Goal: Information Seeking & Learning: Understand process/instructions

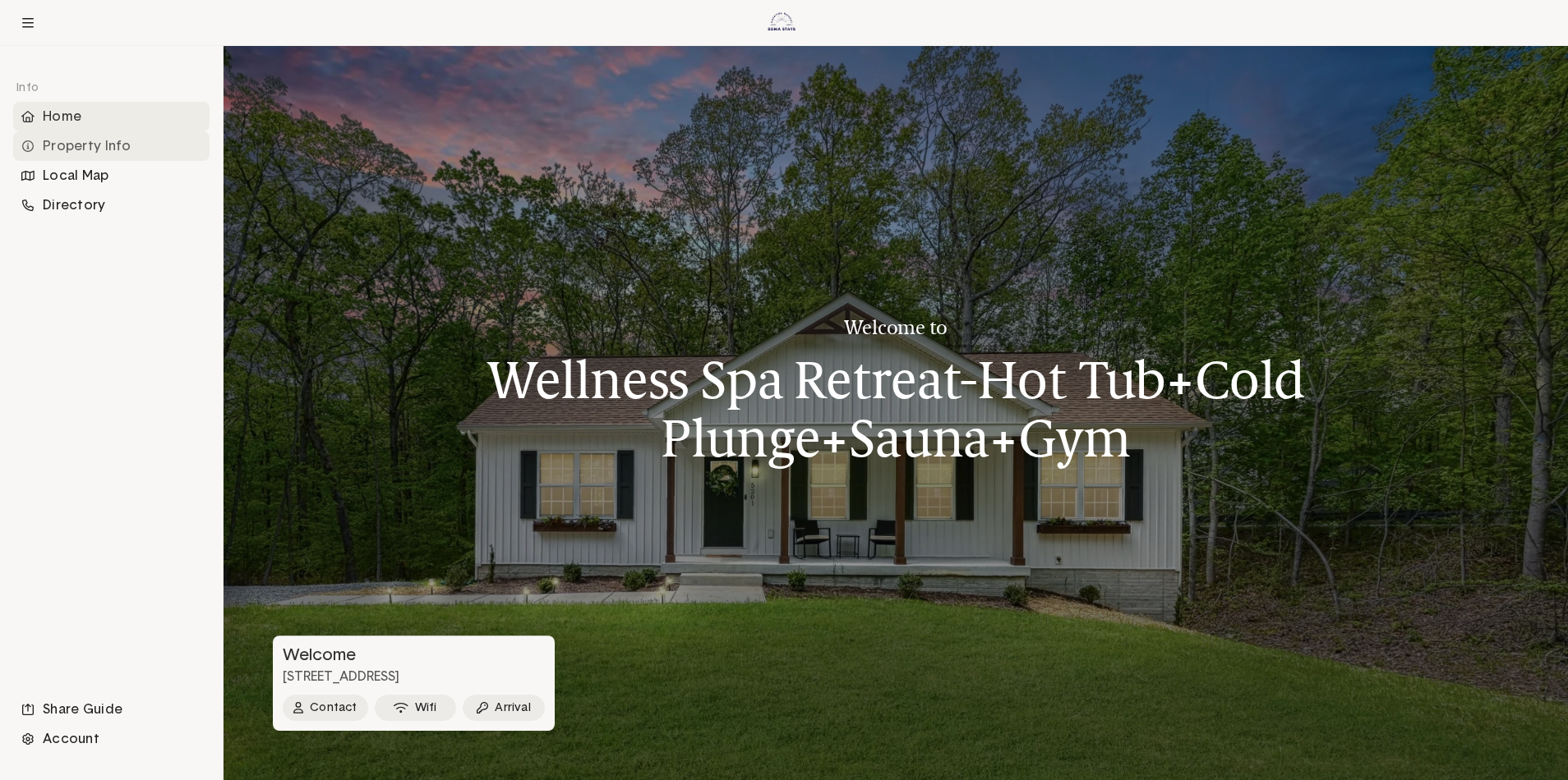
click at [88, 149] on div "Property Info" at bounding box center [111, 147] width 197 height 30
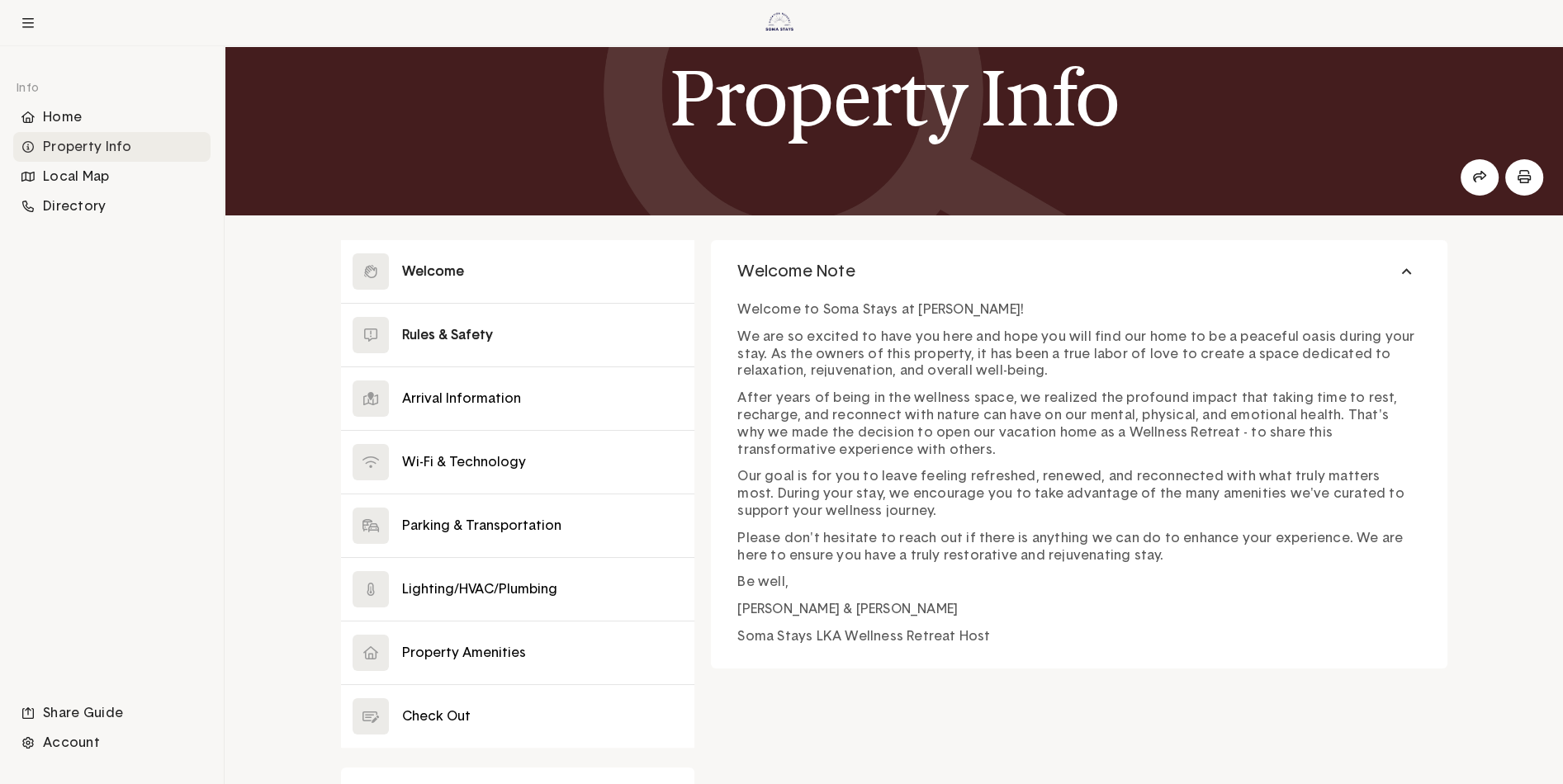
scroll to position [83, 0]
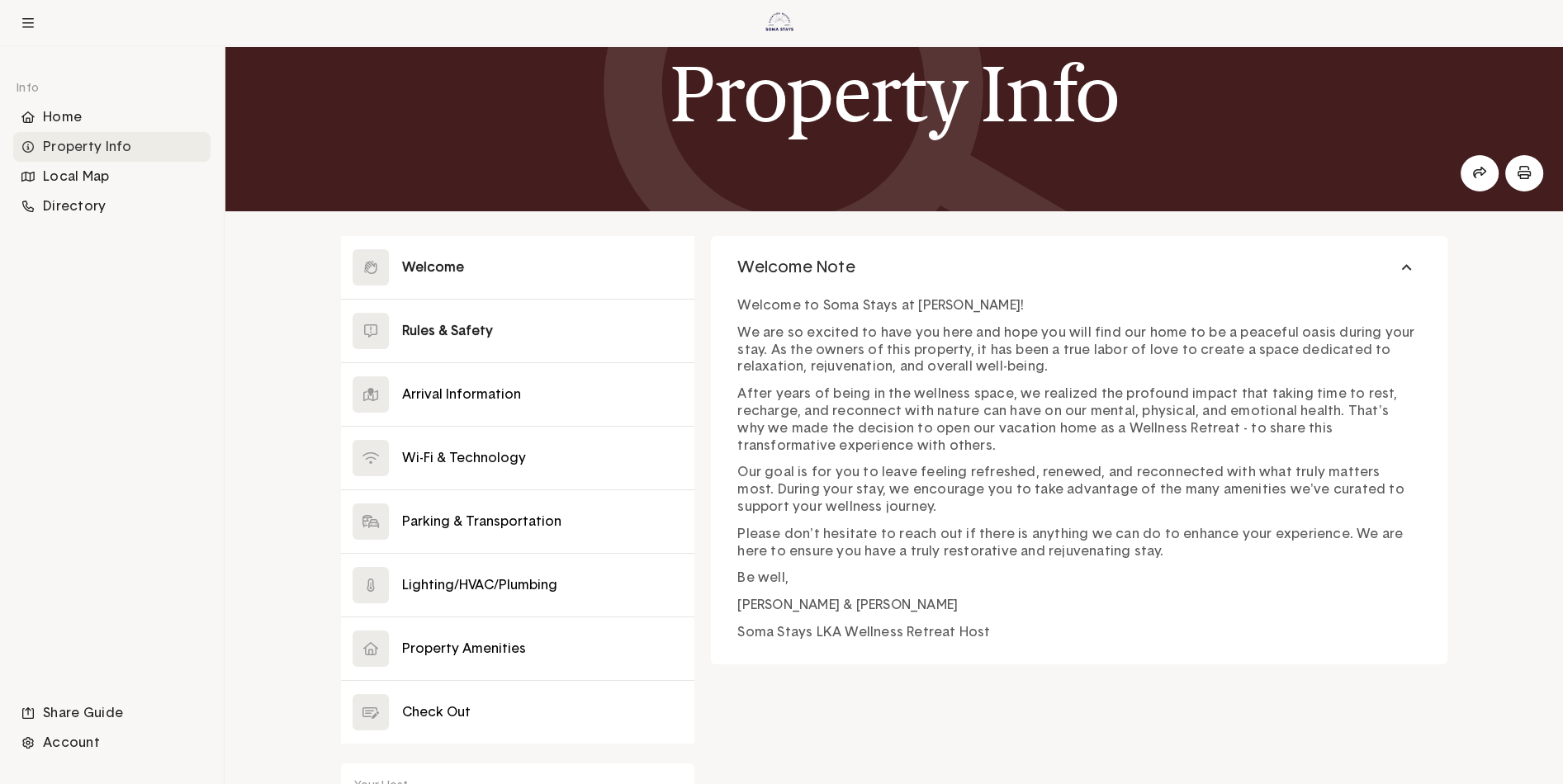
click at [515, 322] on button at bounding box center [519, 330] width 354 height 62
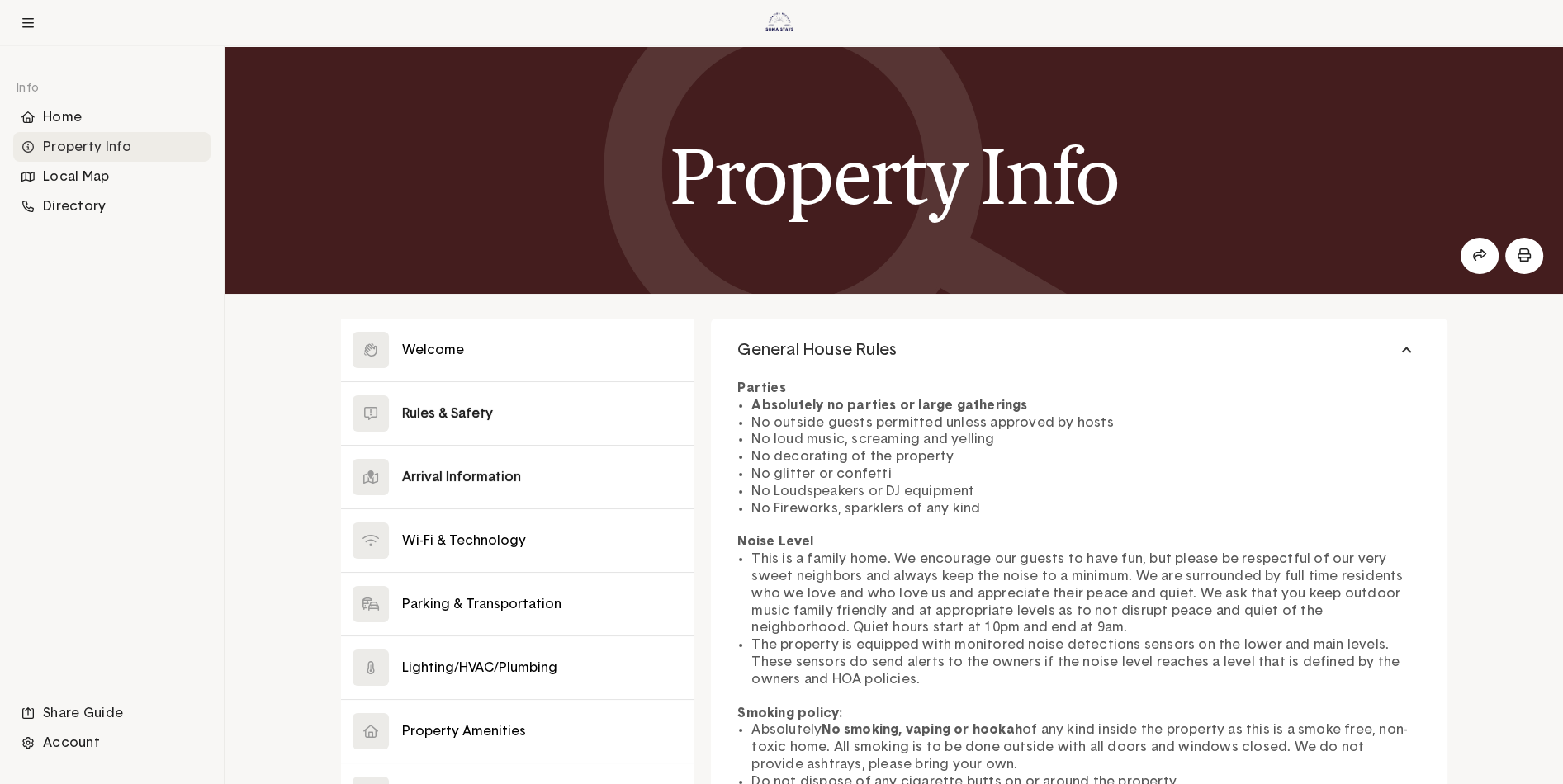
click at [432, 493] on button at bounding box center [519, 476] width 354 height 62
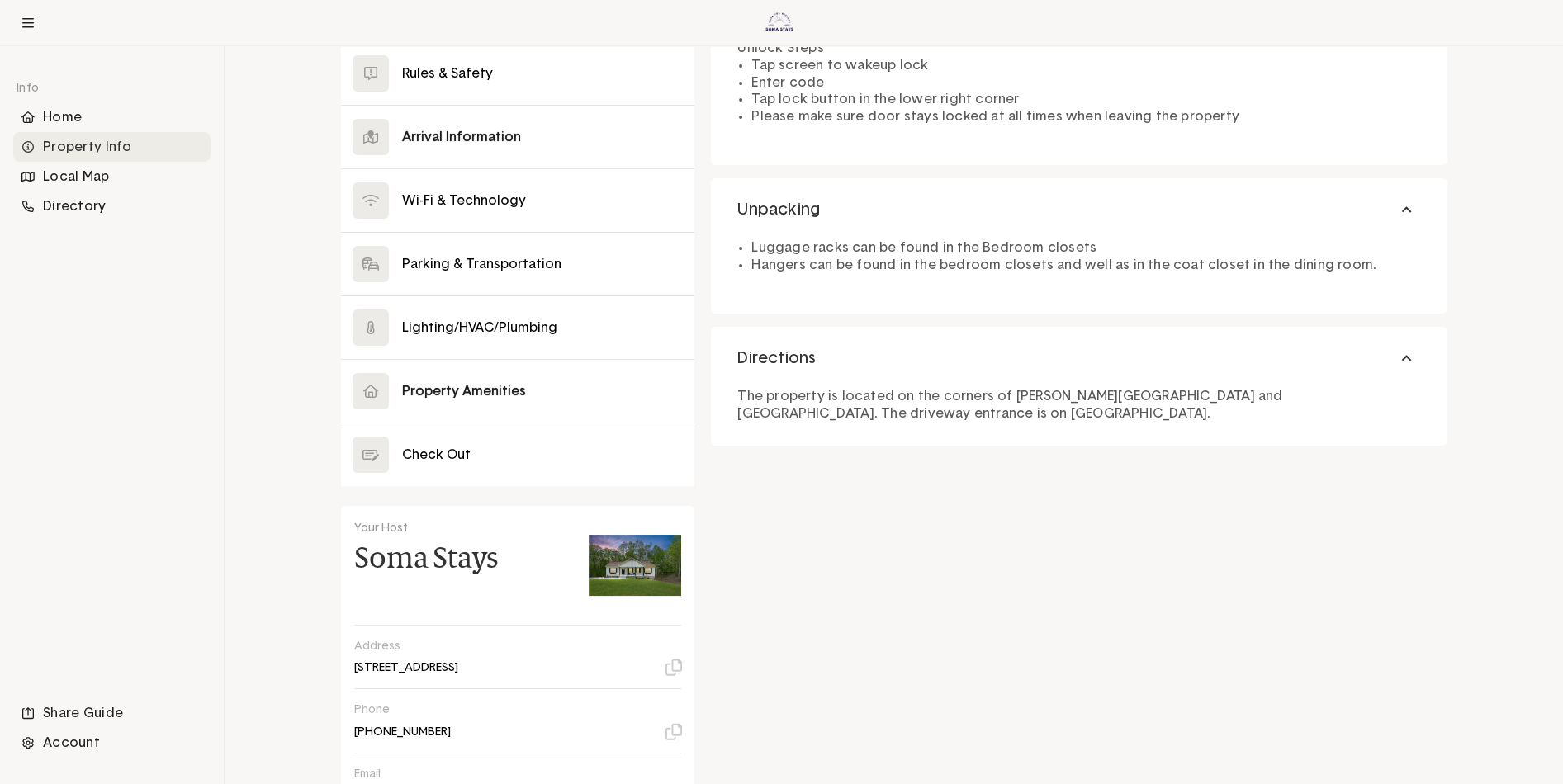
scroll to position [413, 0]
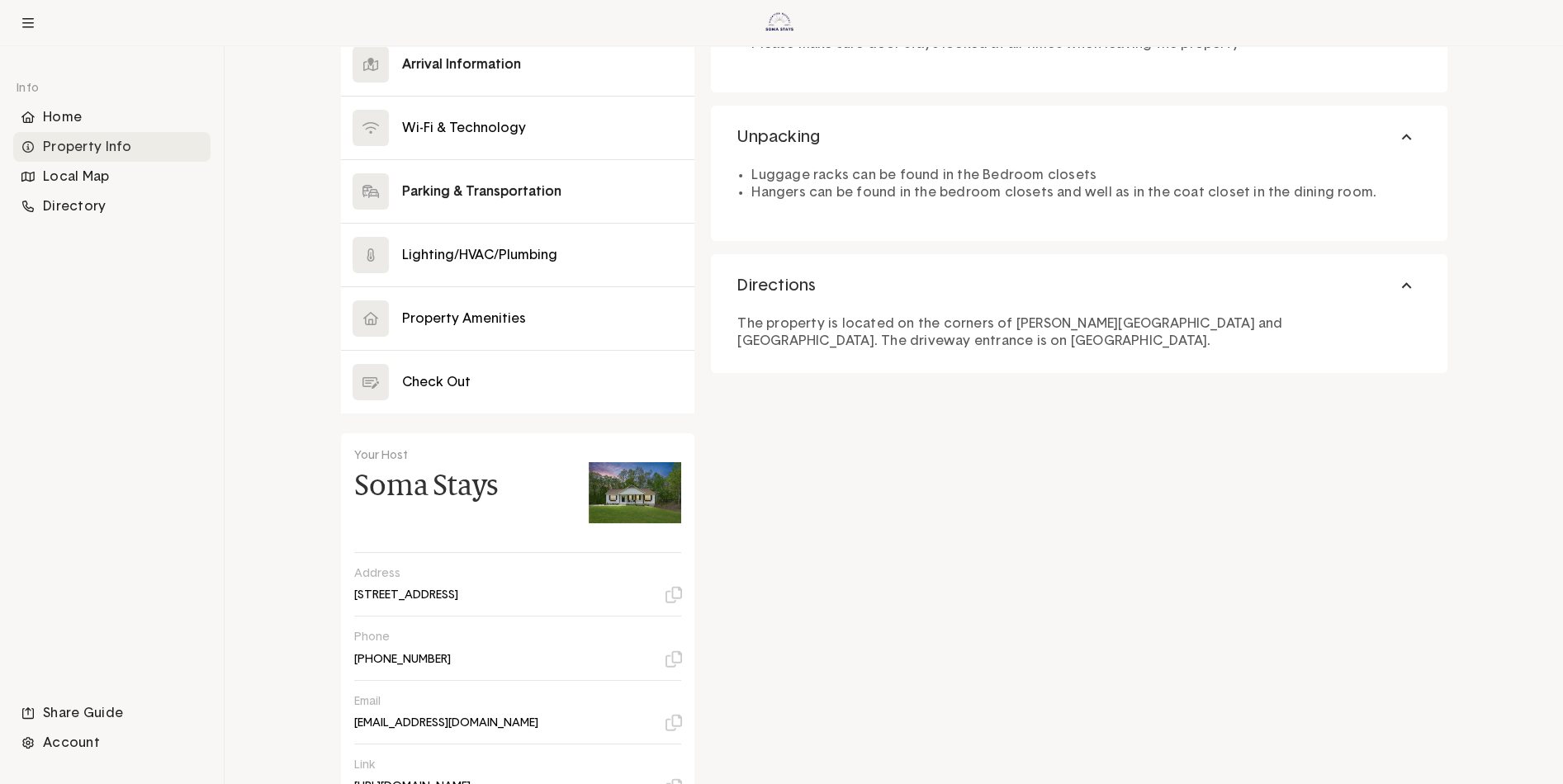
click at [446, 187] on button at bounding box center [519, 191] width 354 height 62
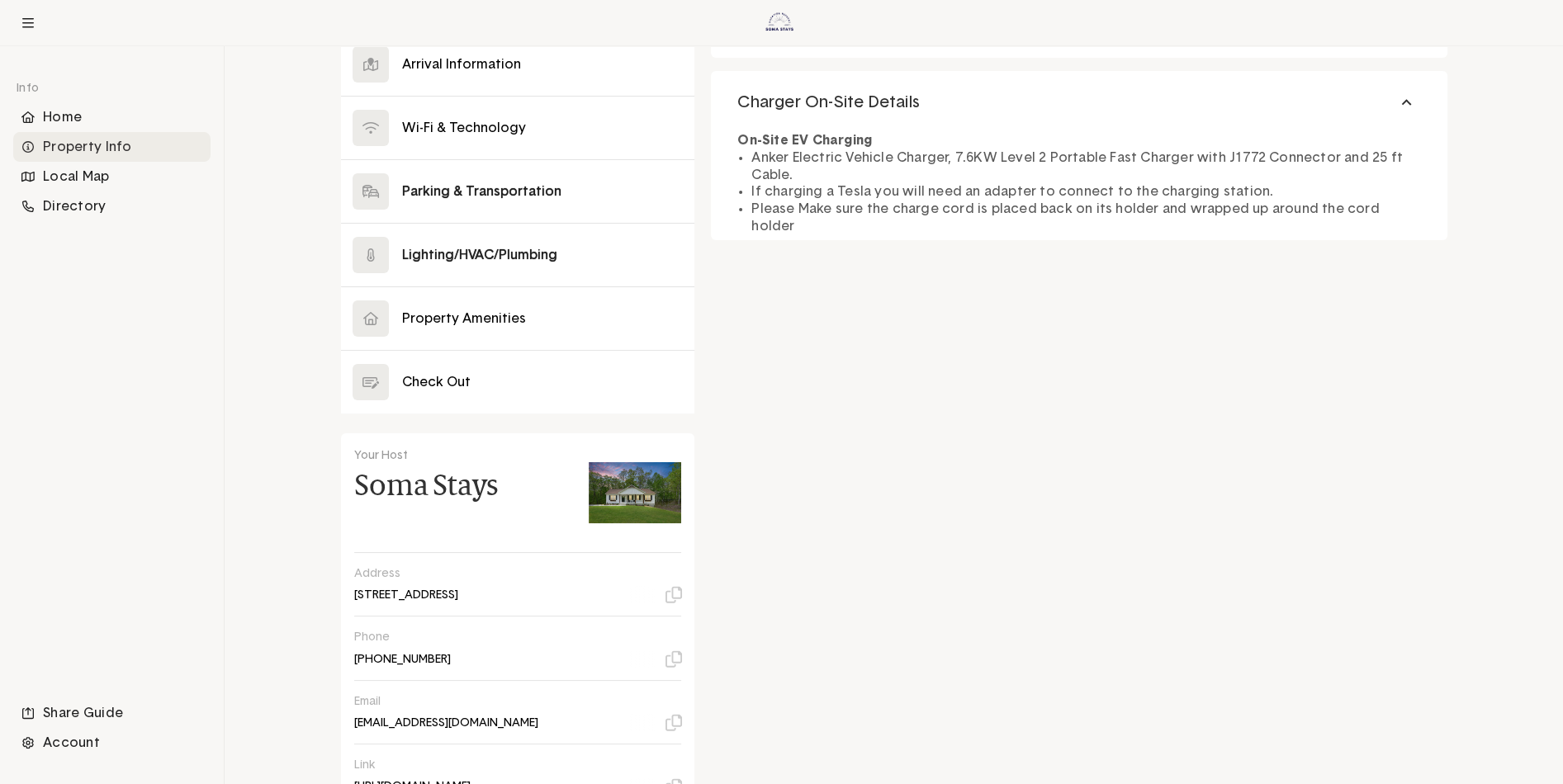
click at [449, 244] on button at bounding box center [519, 254] width 354 height 62
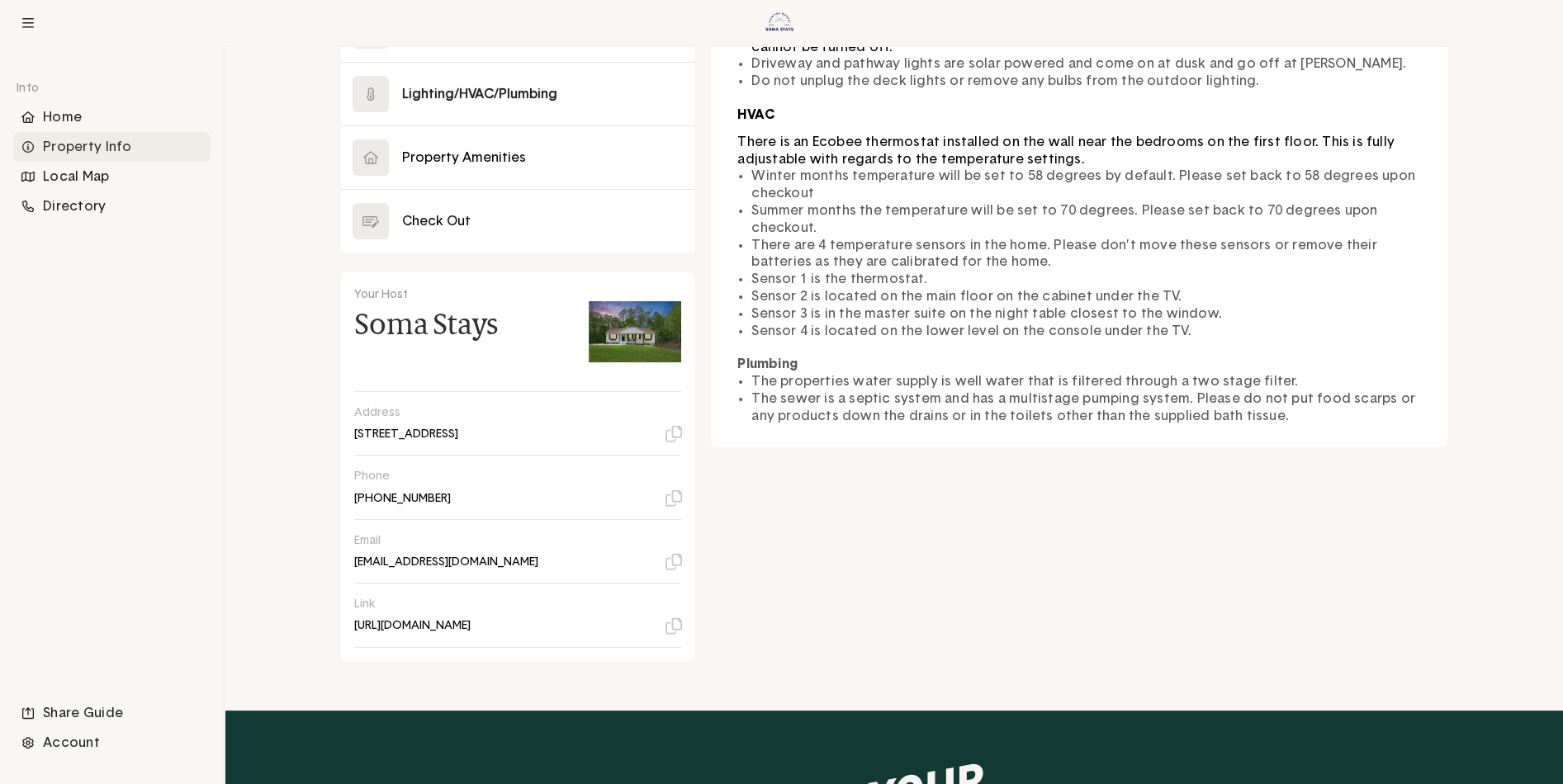
scroll to position [578, 0]
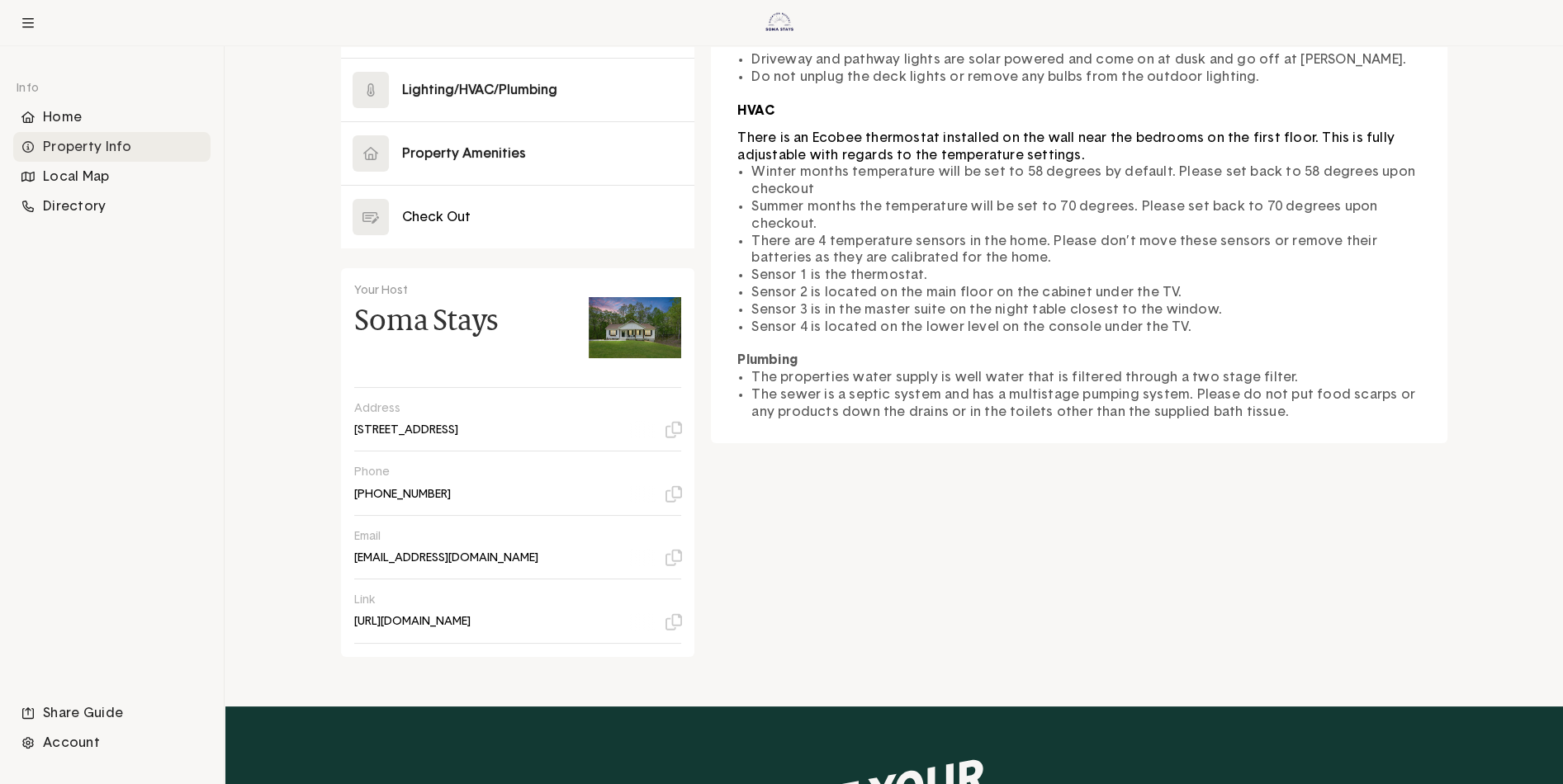
click at [451, 151] on button at bounding box center [519, 153] width 354 height 62
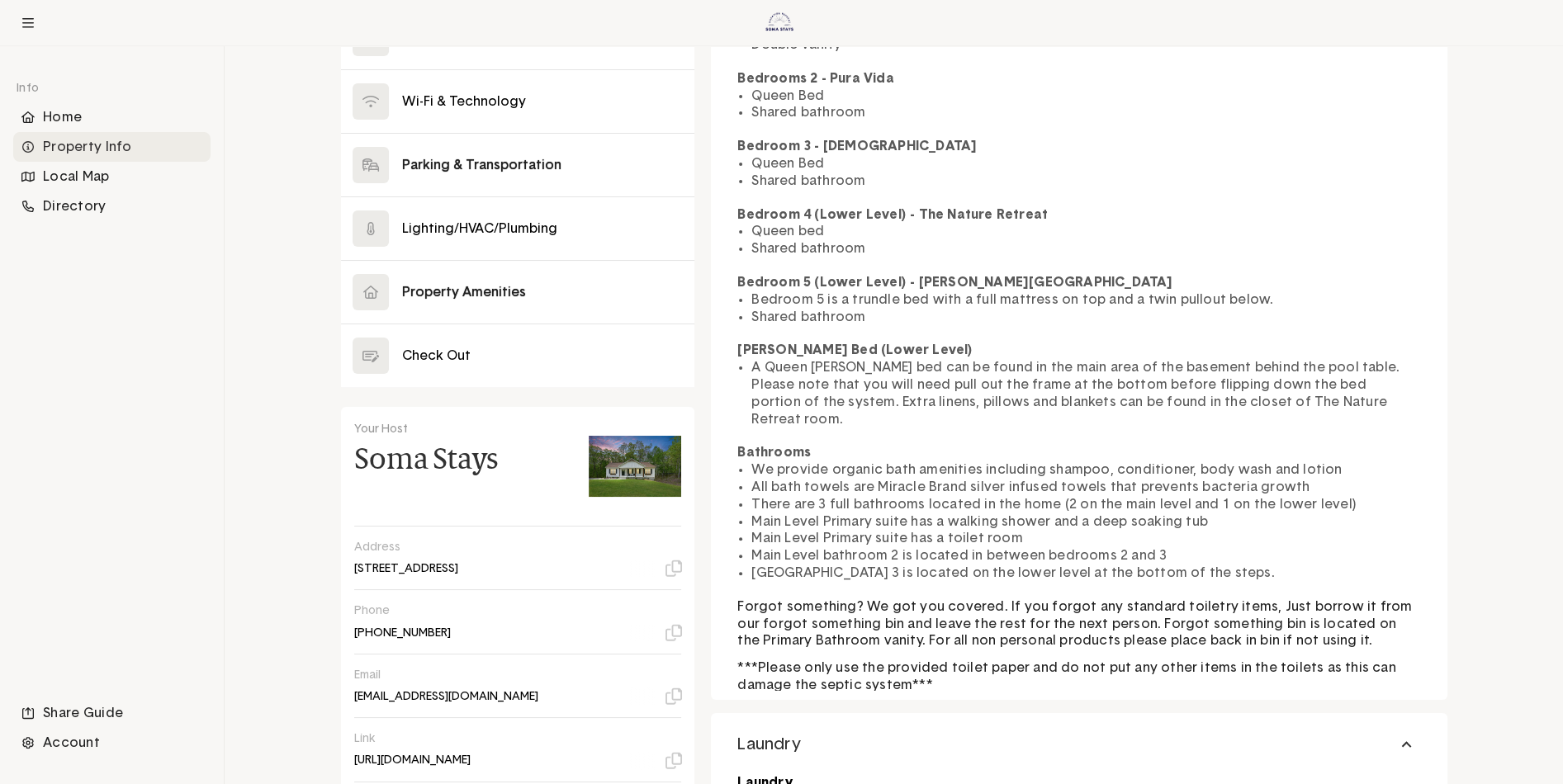
scroll to position [335, 0]
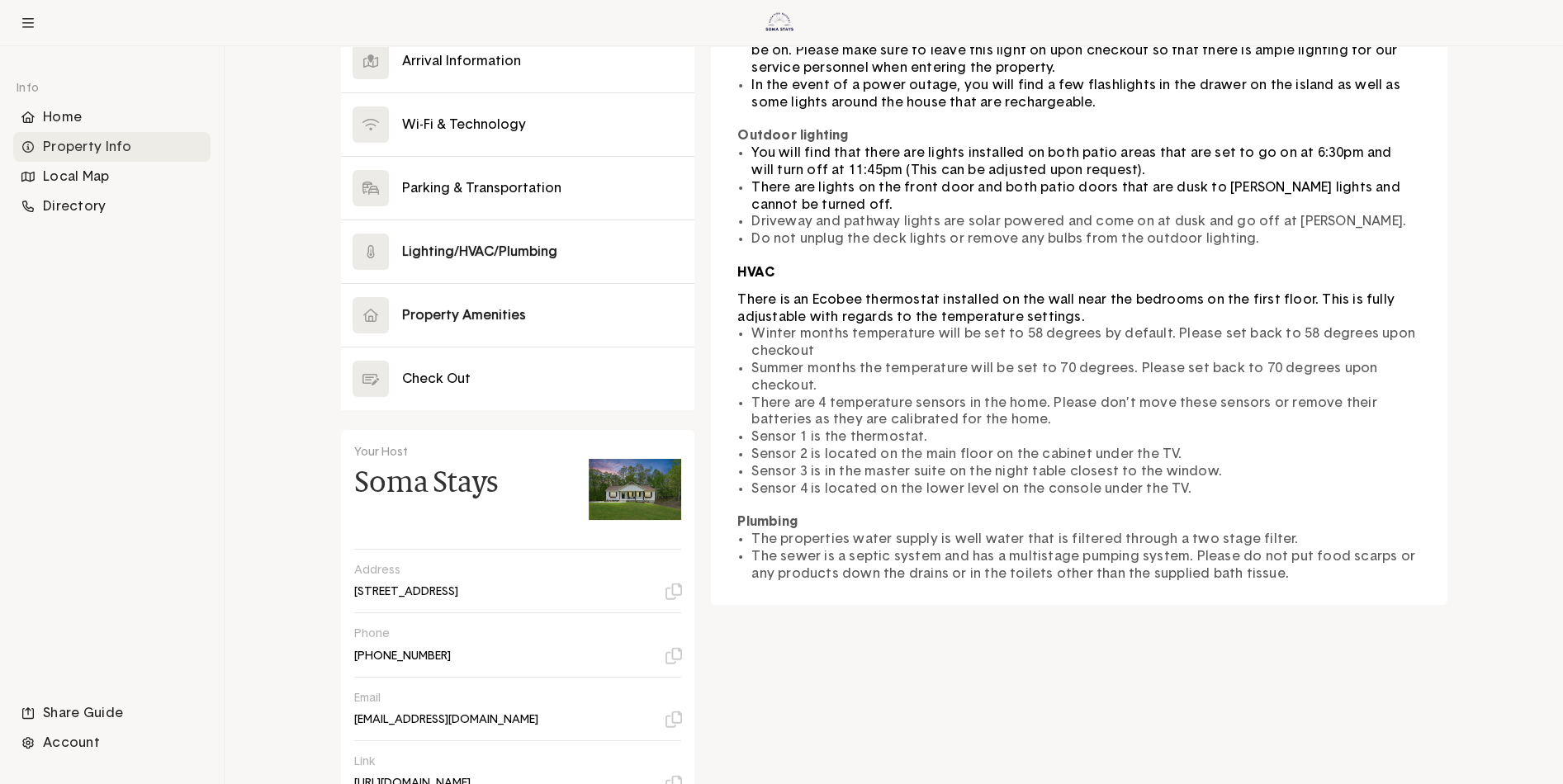
scroll to position [413, 0]
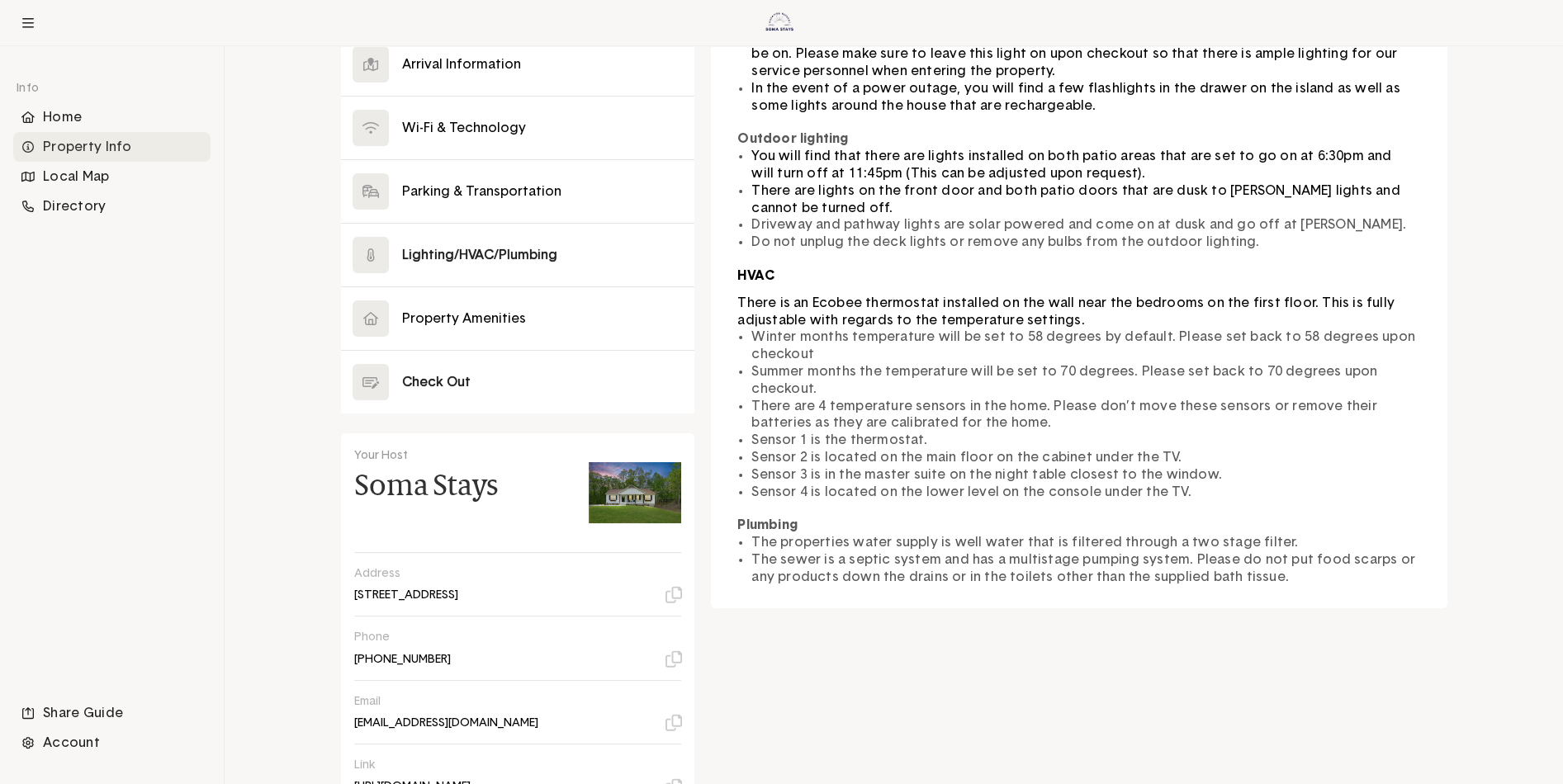
click at [440, 378] on button at bounding box center [519, 381] width 354 height 62
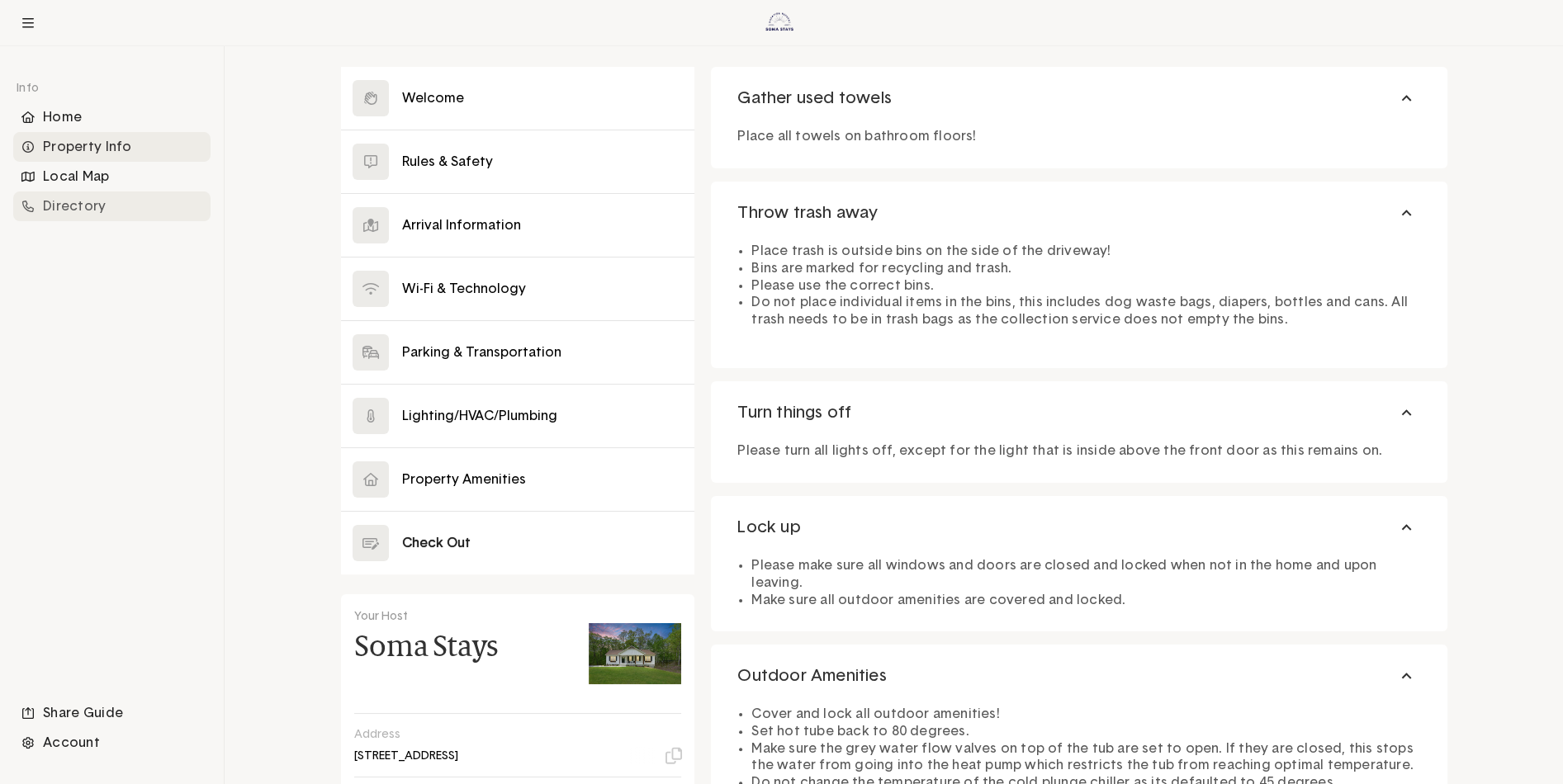
scroll to position [248, 0]
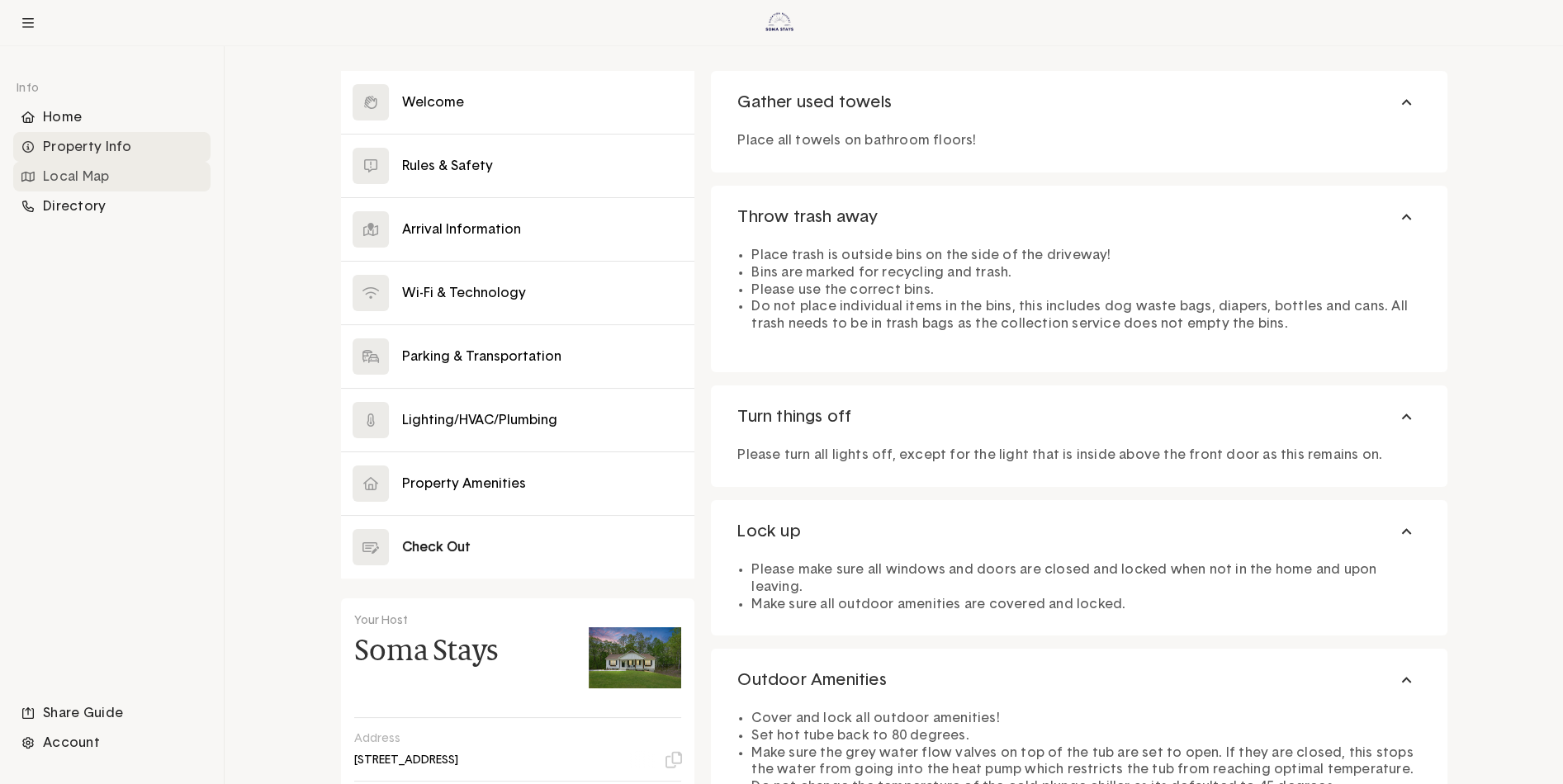
click at [83, 177] on div "Local Map" at bounding box center [112, 177] width 198 height 30
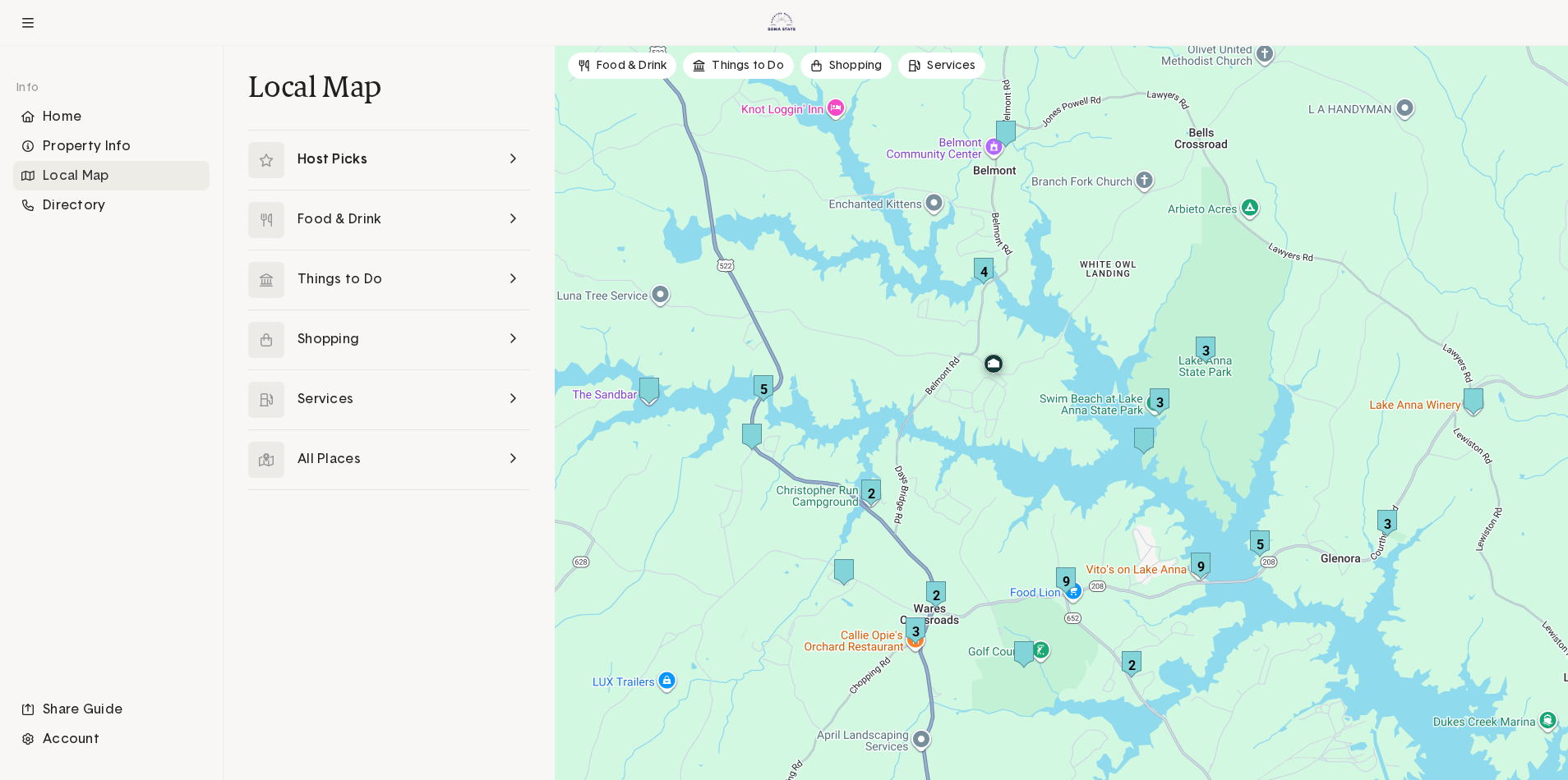
click at [384, 163] on link at bounding box center [389, 160] width 282 height 59
